Goal: Navigation & Orientation: Find specific page/section

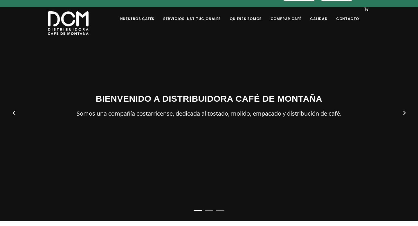
scroll to position [28, 0]
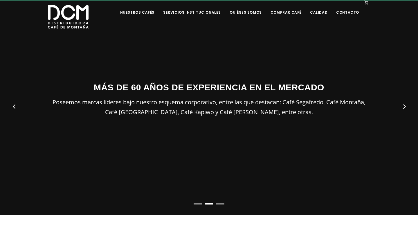
click at [197, 202] on div at bounding box center [209, 102] width 418 height 226
click at [199, 204] on ol at bounding box center [209, 204] width 418 height 3
click at [200, 203] on li "Page dot 1" at bounding box center [197, 203] width 9 height 1
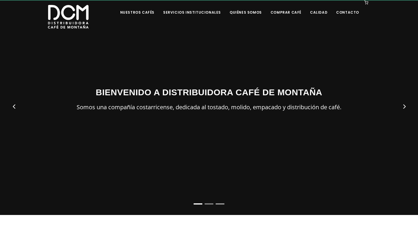
click at [219, 203] on li "Page dot 3" at bounding box center [219, 203] width 9 height 1
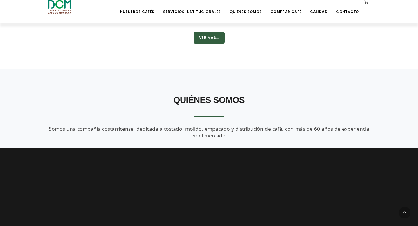
scroll to position [172, 0]
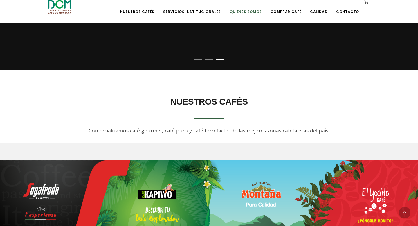
click at [255, 12] on link "Quiénes Somos" at bounding box center [245, 8] width 39 height 14
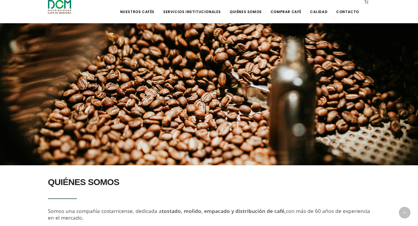
scroll to position [214, 0]
